Goal: Ask a question

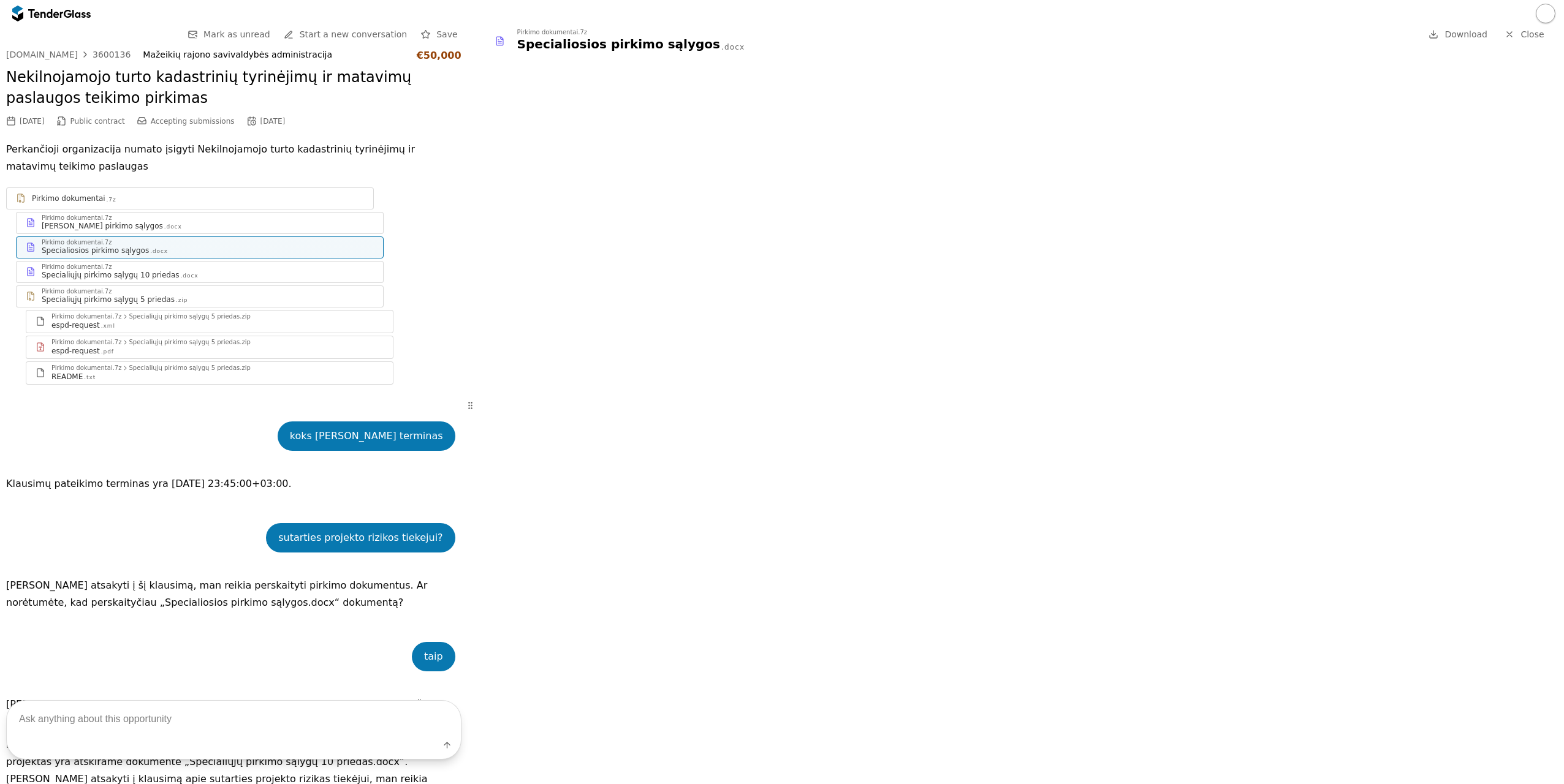
scroll to position [1436, 0]
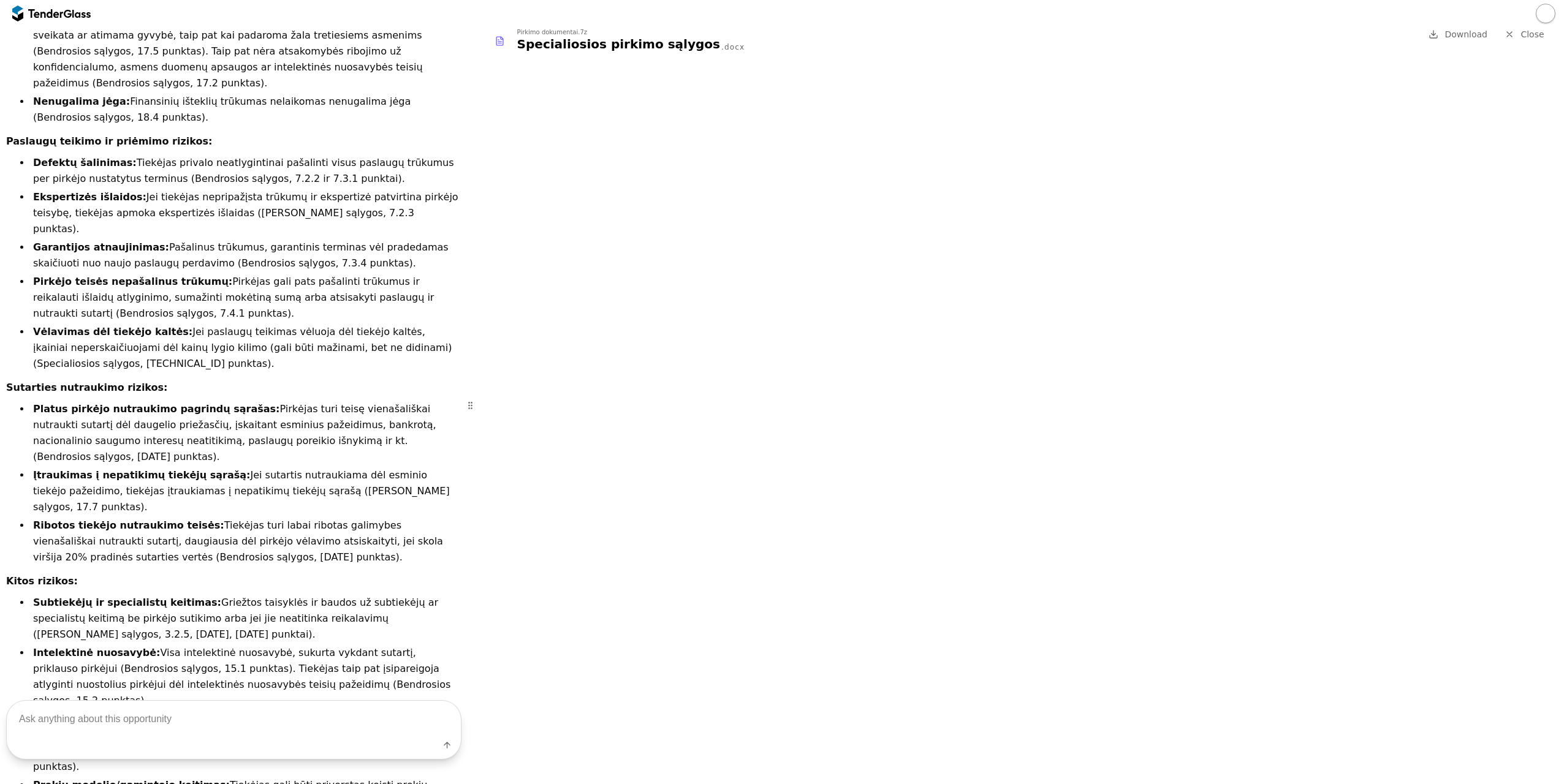
click at [1524, 34] on span "Close" at bounding box center [1532, 34] width 23 height 10
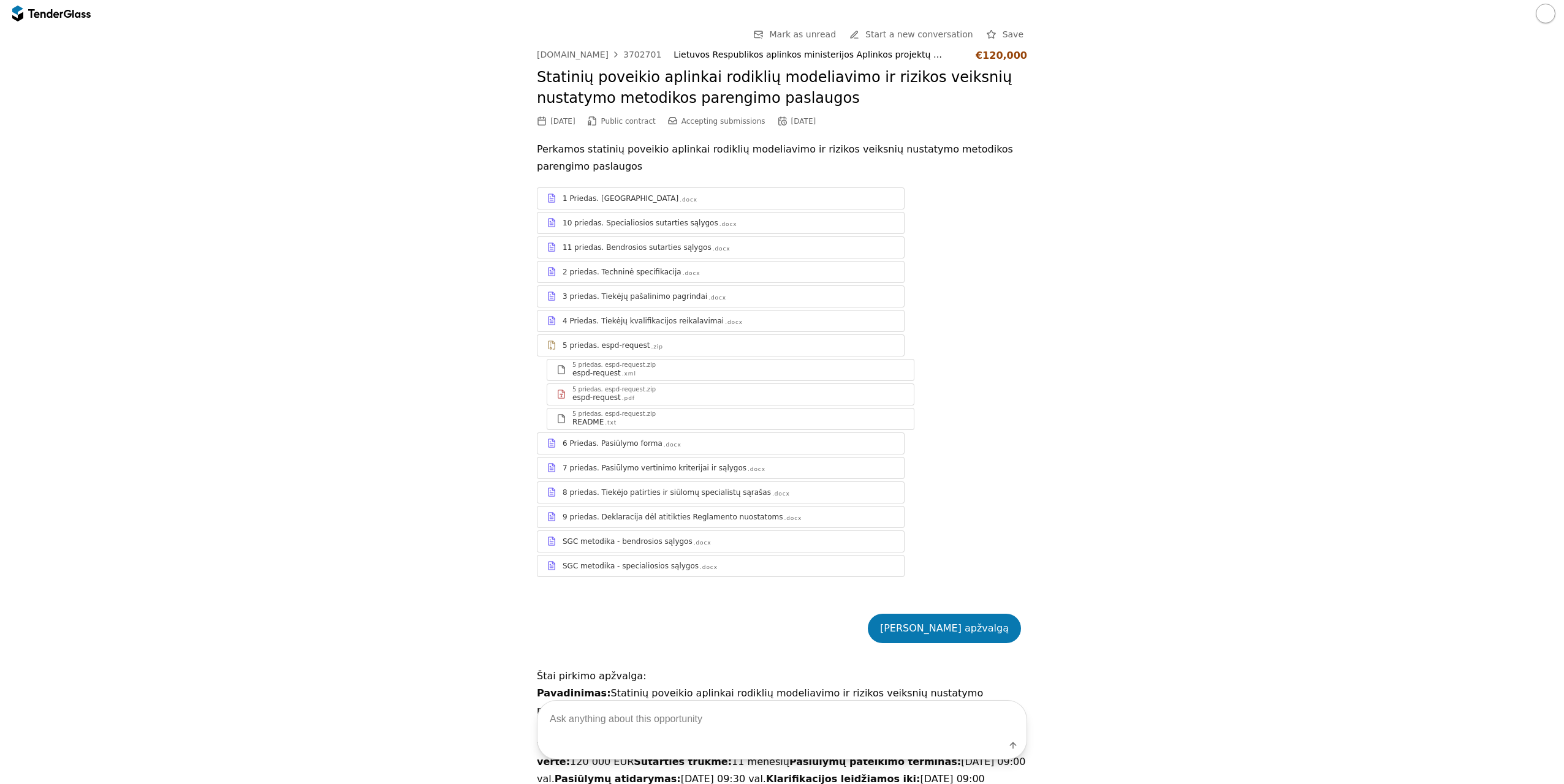
scroll to position [2622, 0]
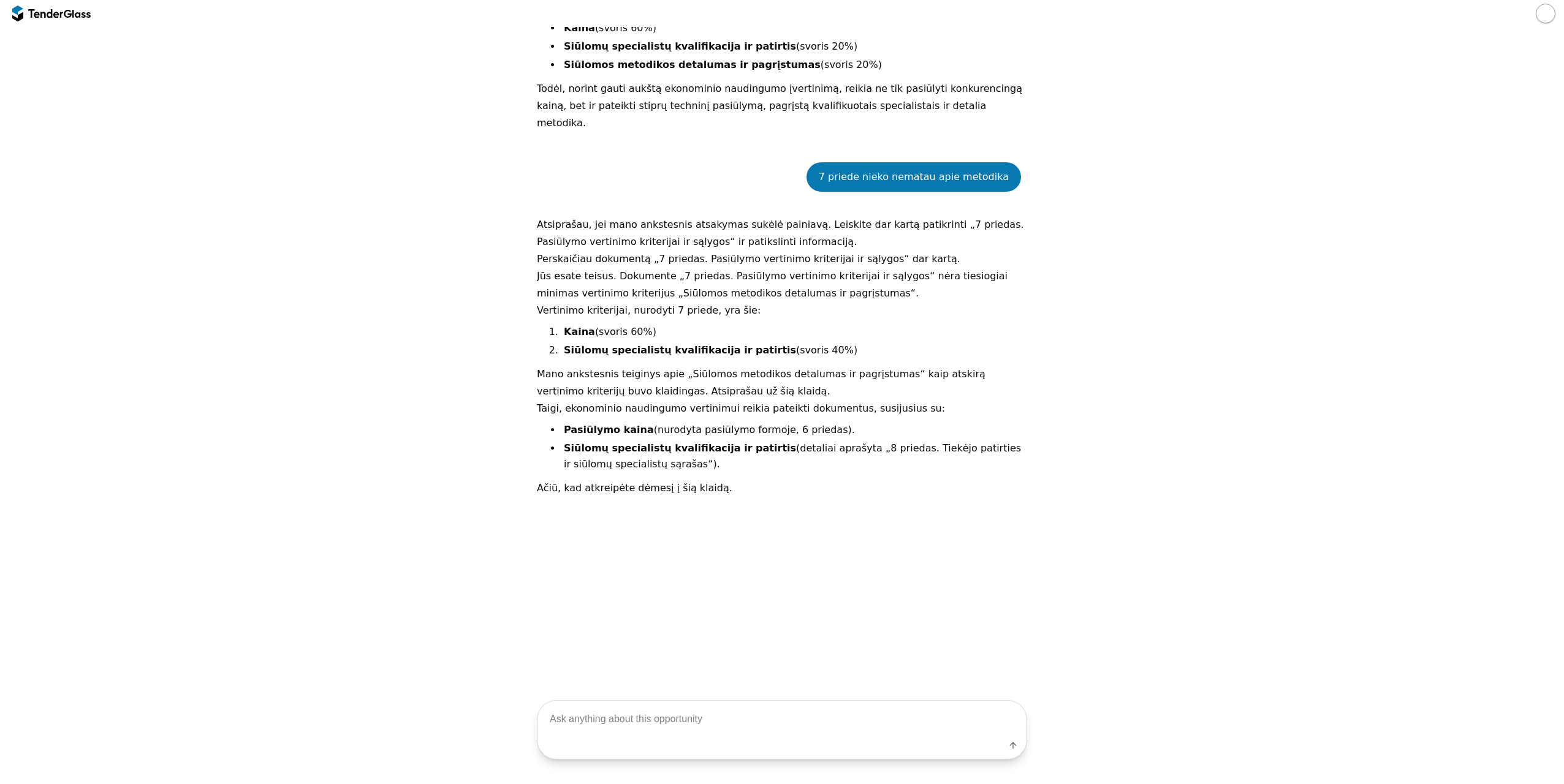
click at [763, 719] on textarea at bounding box center [781, 719] width 489 height 36
type textarea "ar reikia pateikti kazkokias laisvos formos deklaracijas?"
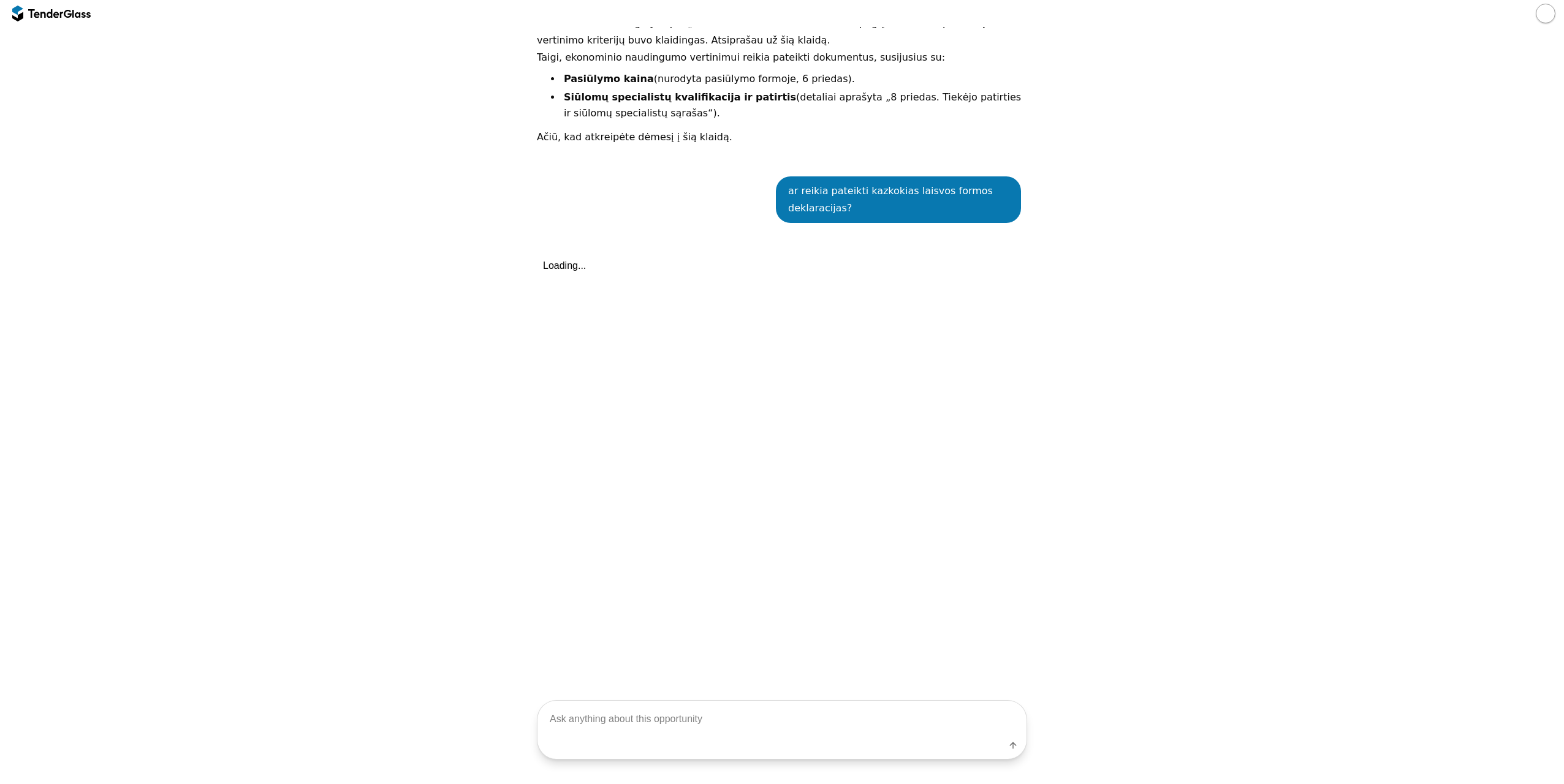
scroll to position [2988, 0]
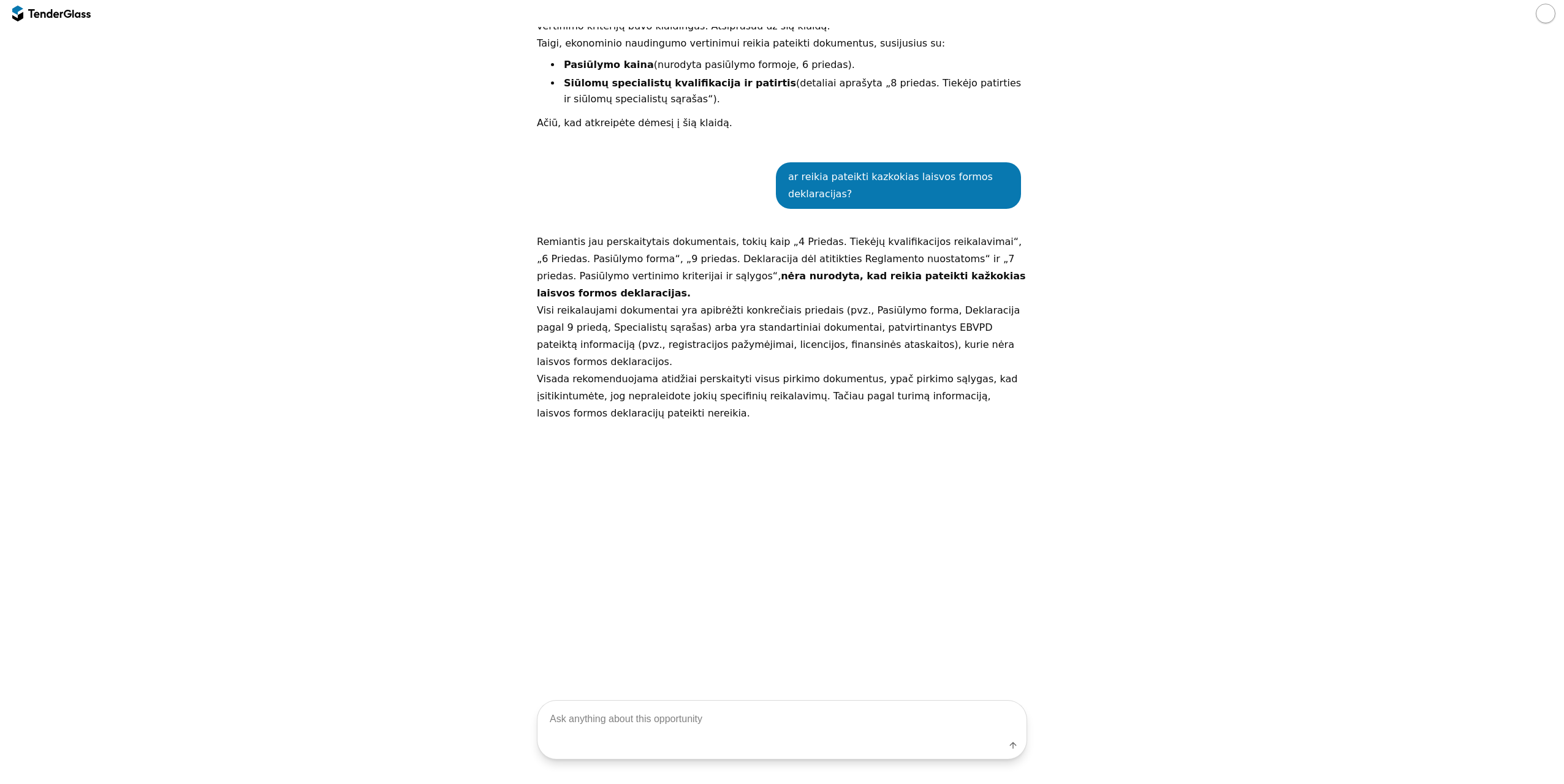
click at [743, 738] on div "Label" at bounding box center [781, 747] width 489 height 22
click at [759, 729] on textarea at bounding box center [781, 719] width 489 height 36
type textarea "ar reikia pasiūlymo galiojimo užtikrinimo?"
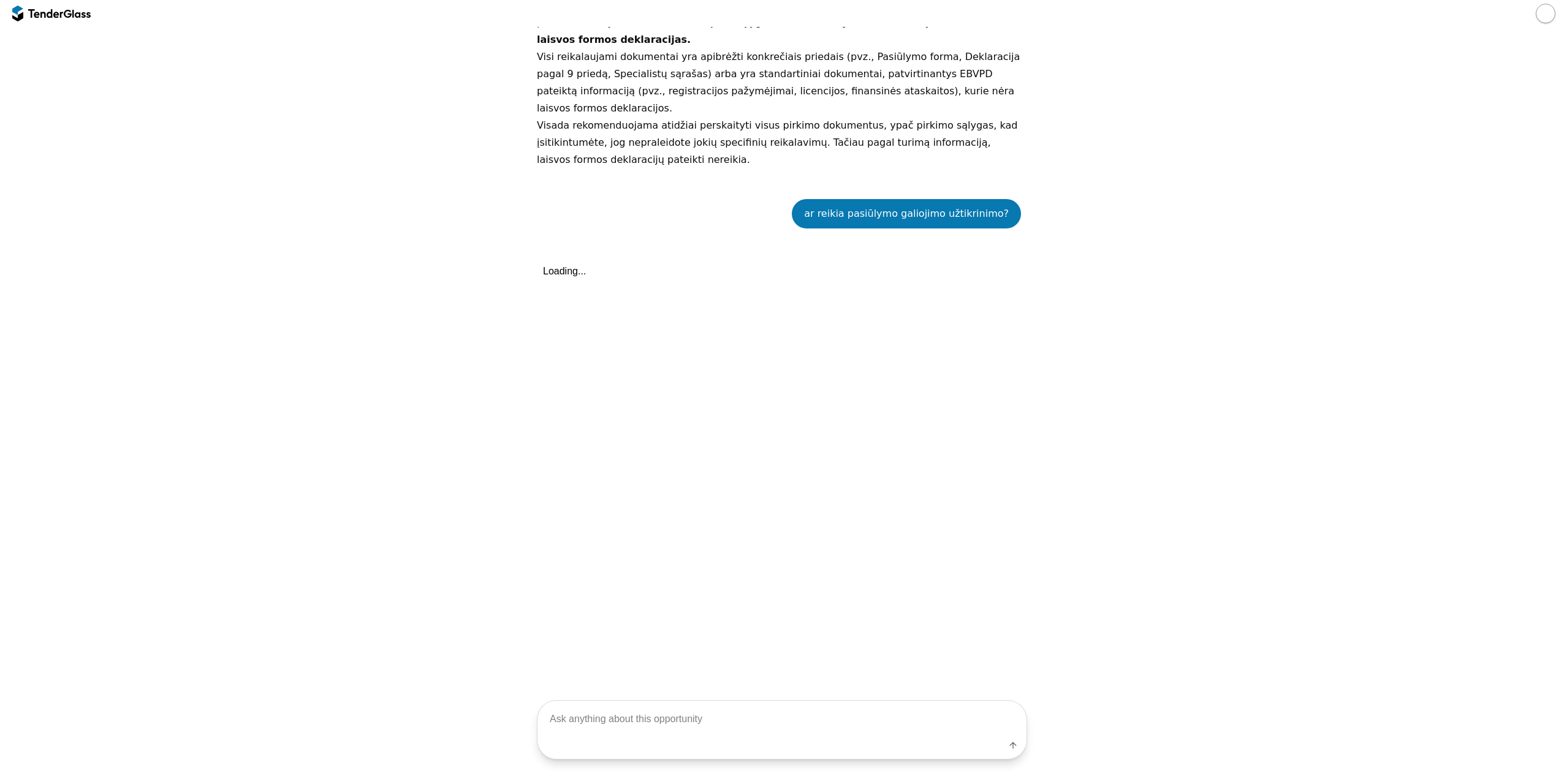
scroll to position [3244, 0]
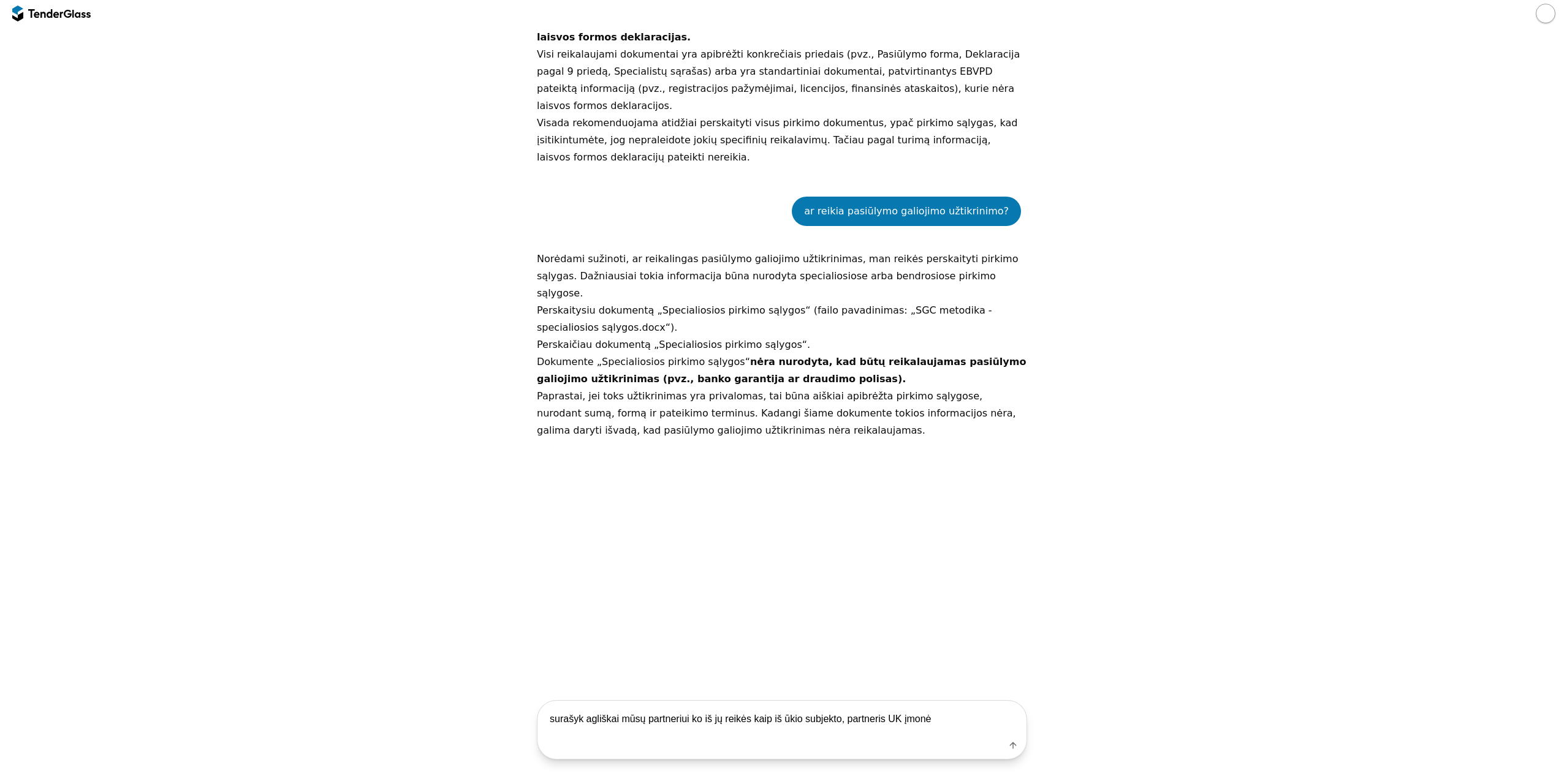
type textarea "surašyk agliškai mūsų partneriui ko iš jų reikės kaip iš ūkio subjekto, partner…"
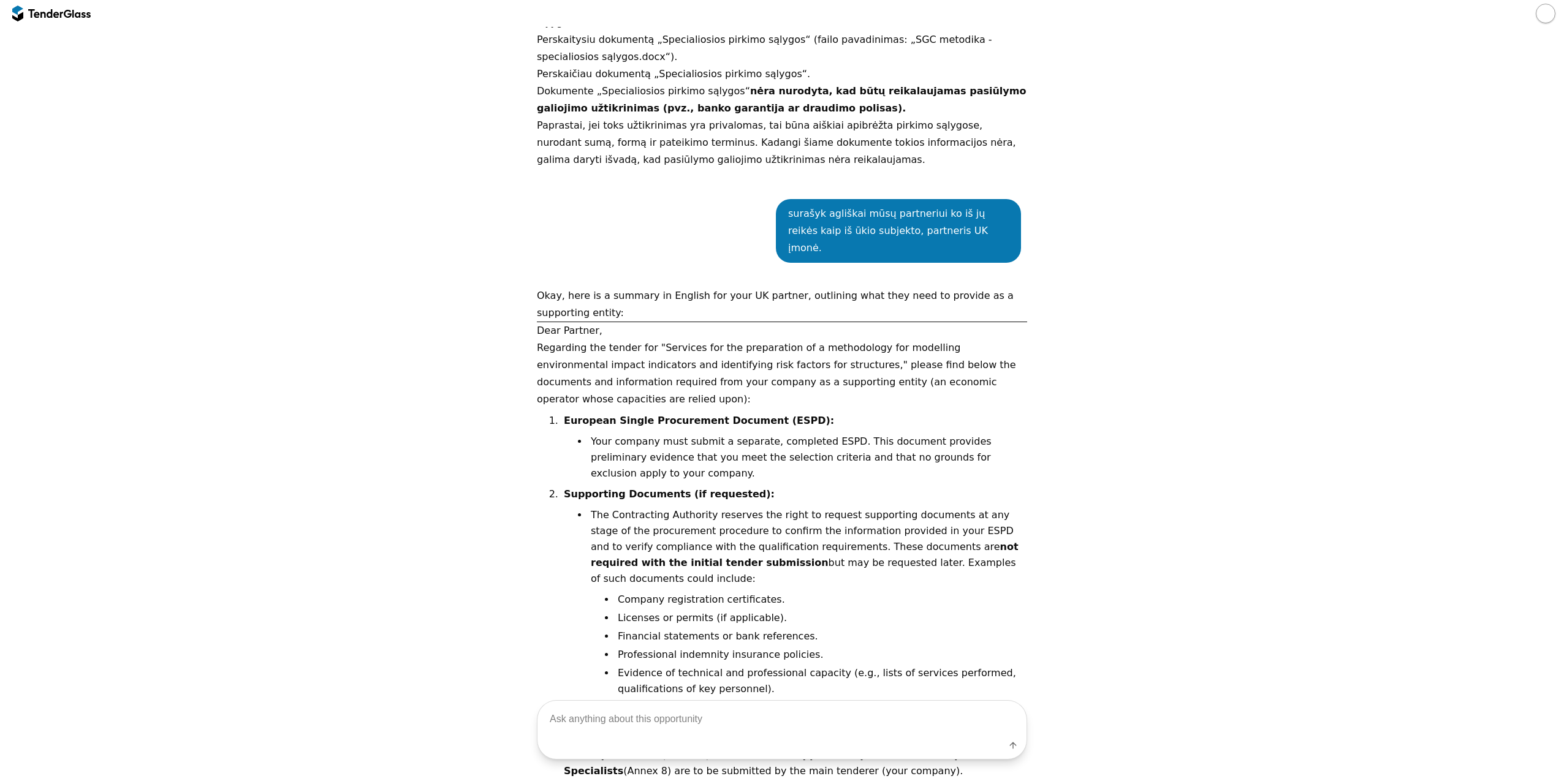
scroll to position [3518, 0]
